Goal: Information Seeking & Learning: Learn about a topic

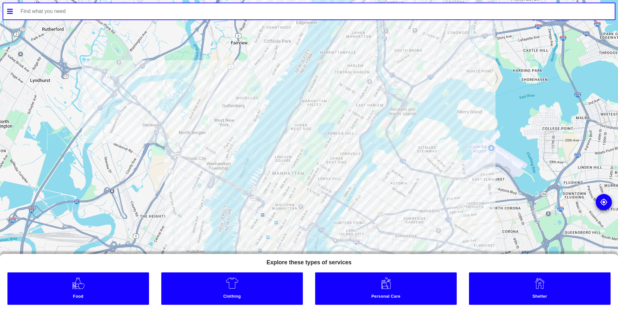
click at [93, 291] on link "Food" at bounding box center [78, 288] width 142 height 32
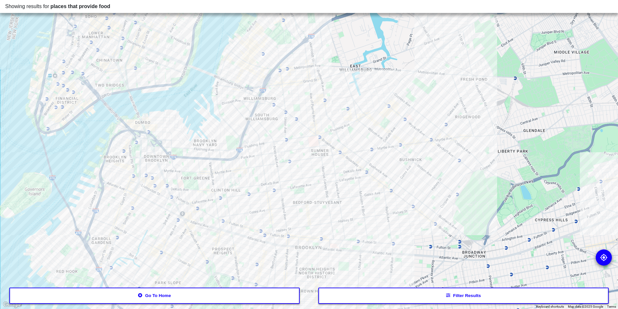
drag, startPoint x: 329, startPoint y: 210, endPoint x: 288, endPoint y: 36, distance: 179.1
click at [288, 36] on div at bounding box center [309, 154] width 618 height 309
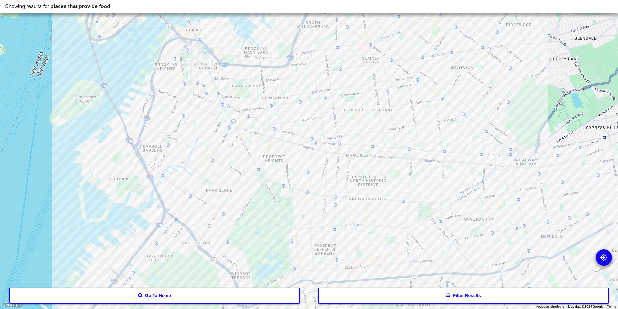
drag, startPoint x: 274, startPoint y: 171, endPoint x: 325, endPoint y: 79, distance: 105.6
click at [325, 79] on div at bounding box center [309, 154] width 618 height 309
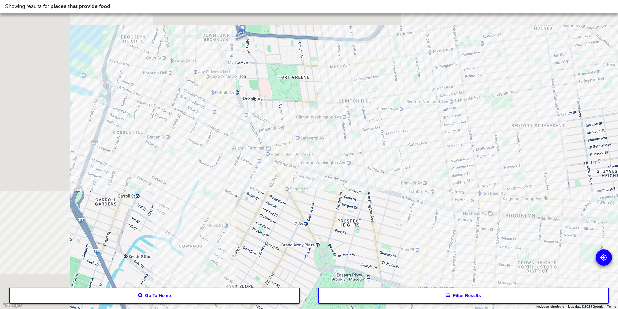
drag, startPoint x: 247, startPoint y: 135, endPoint x: 343, endPoint y: 191, distance: 111.1
click at [343, 191] on div at bounding box center [309, 154] width 618 height 309
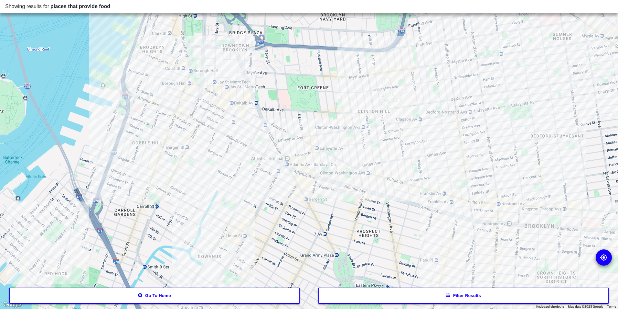
click at [171, 99] on div at bounding box center [309, 154] width 618 height 309
click at [292, 176] on div at bounding box center [309, 154] width 618 height 309
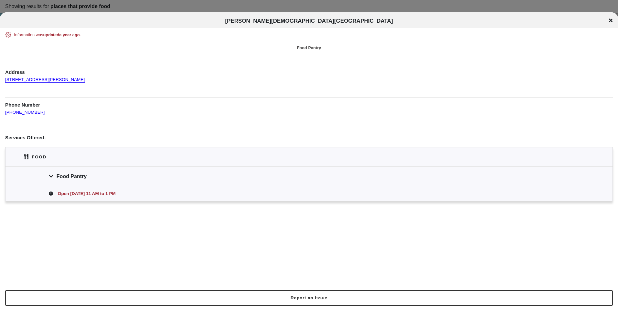
click at [612, 21] on icon at bounding box center [611, 21] width 4 height 4
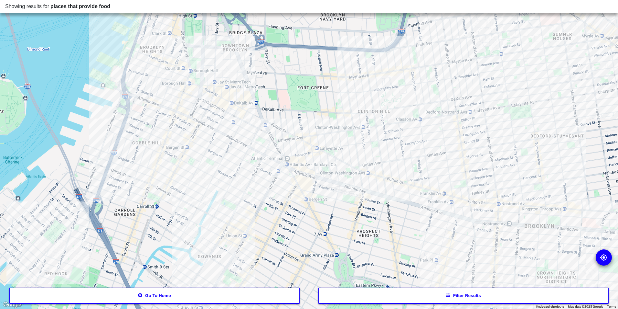
click at [292, 178] on div at bounding box center [309, 154] width 618 height 309
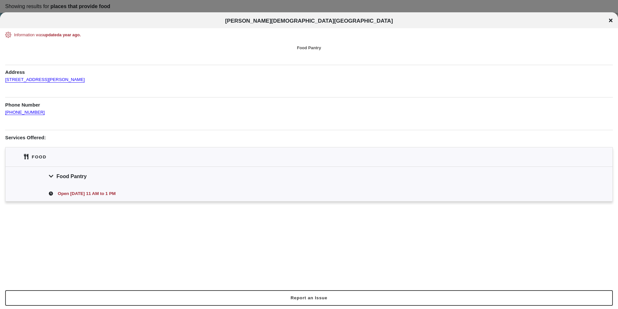
click at [608, 17] on div "[PERSON_NAME][DEMOGRAPHIC_DATA][GEOGRAPHIC_DATA]" at bounding box center [309, 20] width 618 height 16
click at [613, 23] on icon at bounding box center [611, 20] width 4 height 5
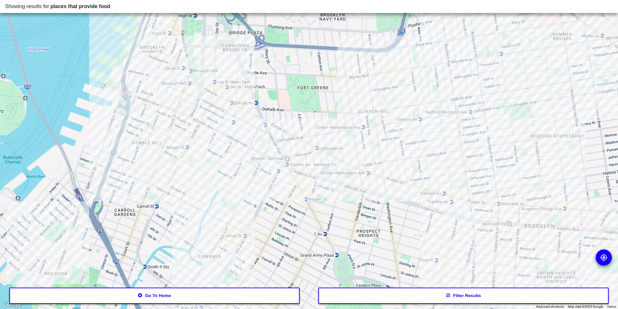
click at [310, 149] on div at bounding box center [309, 154] width 618 height 309
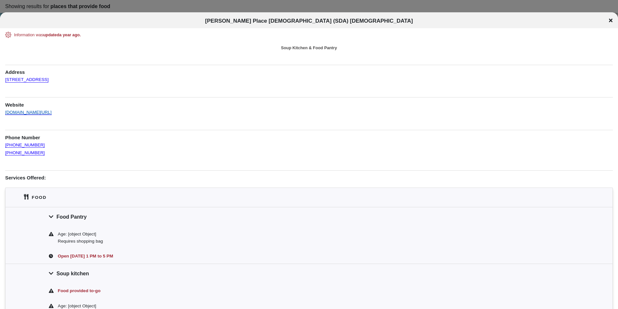
click at [52, 112] on link "[DOMAIN_NAME][URL]" at bounding box center [28, 109] width 47 height 11
click at [610, 20] on icon at bounding box center [611, 20] width 4 height 5
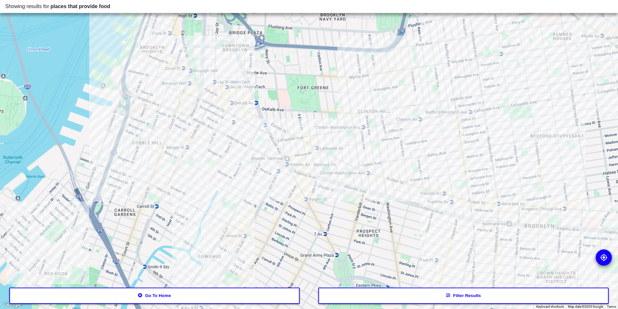
click at [267, 134] on div at bounding box center [309, 154] width 618 height 309
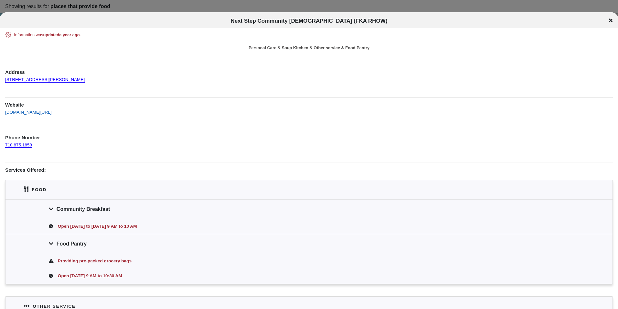
click at [52, 111] on link "[DOMAIN_NAME][URL]" at bounding box center [28, 109] width 47 height 11
click at [7, 112] on link "[DOMAIN_NAME][URL]" at bounding box center [28, 109] width 47 height 11
click at [610, 18] on icon at bounding box center [611, 20] width 4 height 5
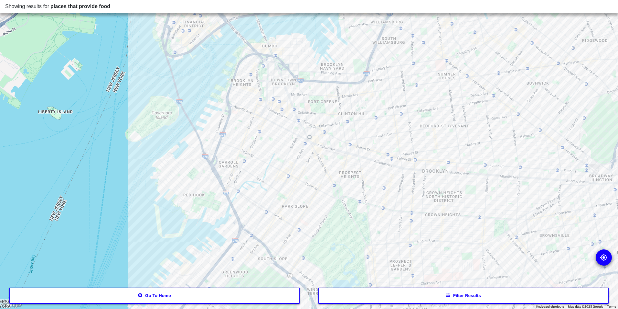
drag, startPoint x: 483, startPoint y: 216, endPoint x: 436, endPoint y: 175, distance: 61.9
click at [436, 175] on div at bounding box center [309, 154] width 618 height 309
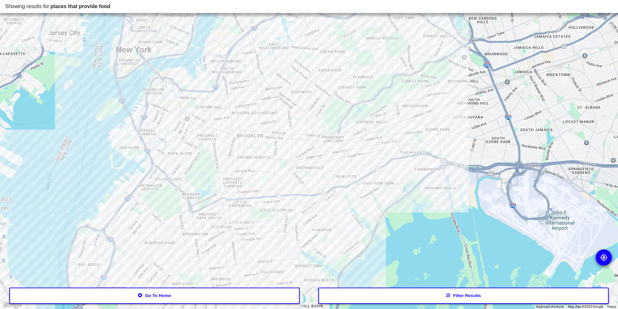
drag, startPoint x: 478, startPoint y: 131, endPoint x: 295, endPoint y: 136, distance: 182.5
click at [295, 136] on div at bounding box center [309, 154] width 618 height 309
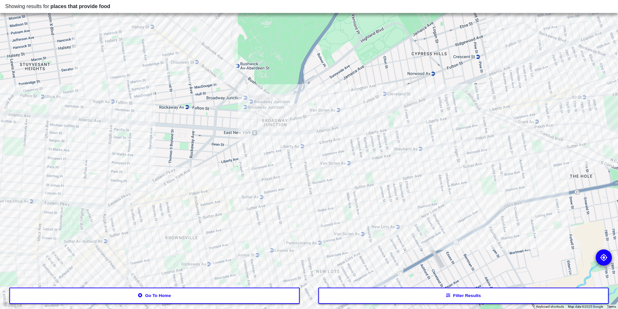
drag, startPoint x: 379, startPoint y: 167, endPoint x: 353, endPoint y: 141, distance: 37.3
click at [353, 141] on div at bounding box center [309, 154] width 618 height 309
click at [325, 155] on div at bounding box center [309, 154] width 618 height 309
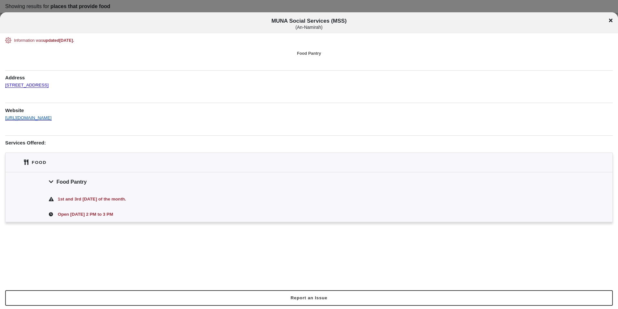
click at [52, 118] on link "[URL][DOMAIN_NAME]" at bounding box center [28, 114] width 47 height 11
click at [611, 20] on icon at bounding box center [611, 21] width 4 height 4
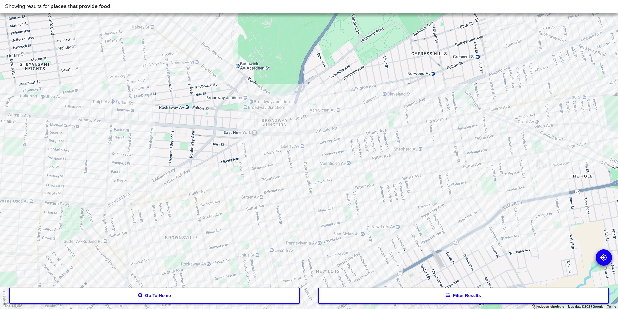
click at [312, 166] on div at bounding box center [309, 154] width 618 height 309
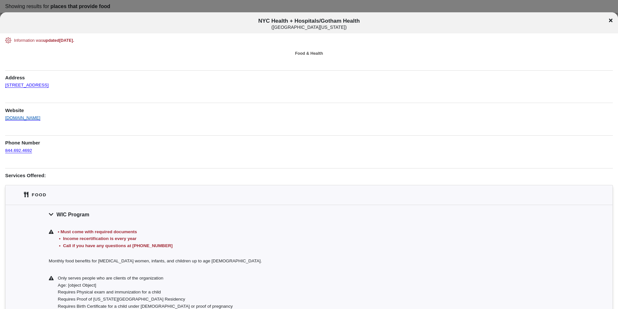
click at [34, 117] on link "[DOMAIN_NAME]" at bounding box center [22, 114] width 35 height 11
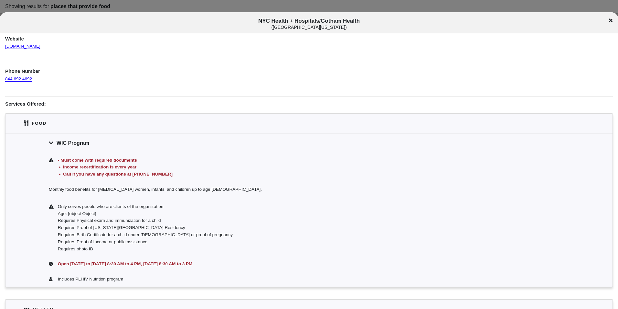
scroll to position [32, 0]
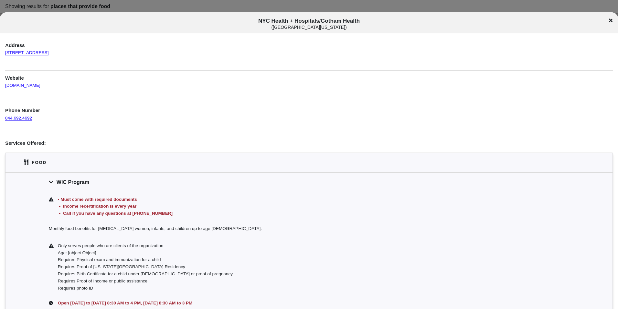
click at [610, 19] on icon at bounding box center [611, 21] width 4 height 4
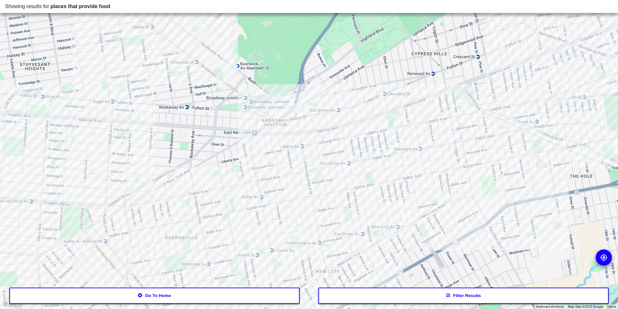
click at [392, 143] on div at bounding box center [309, 154] width 618 height 309
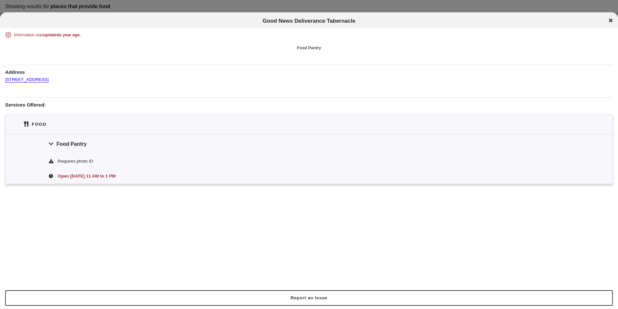
click at [609, 19] on div "Good News Deliverance Tabernacle" at bounding box center [309, 21] width 618 height 6
click at [611, 19] on icon at bounding box center [611, 20] width 4 height 5
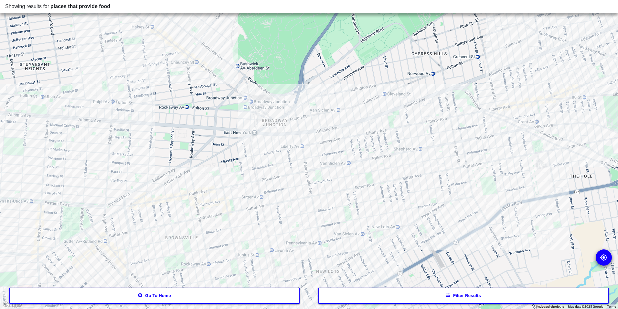
click at [396, 126] on div at bounding box center [309, 154] width 618 height 309
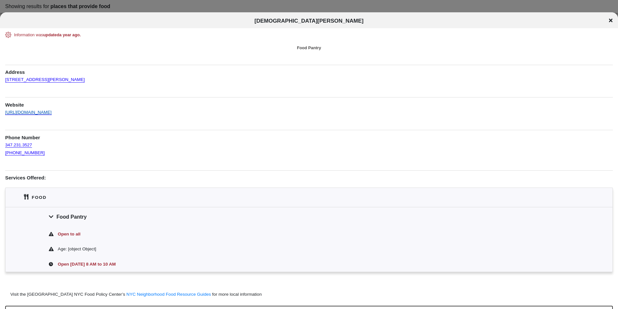
click at [47, 114] on link "[URL][DOMAIN_NAME]" at bounding box center [28, 109] width 47 height 11
click at [611, 22] on icon at bounding box center [611, 20] width 4 height 5
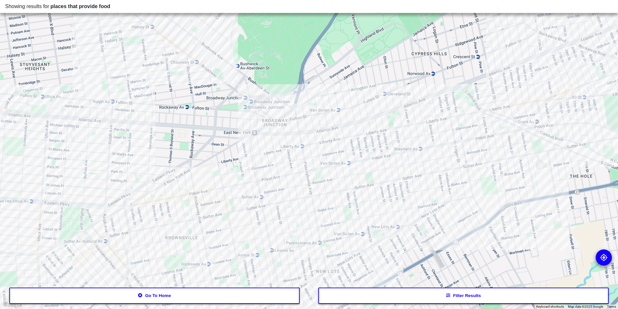
click at [261, 160] on div at bounding box center [309, 154] width 618 height 309
